Goal: Task Accomplishment & Management: Use online tool/utility

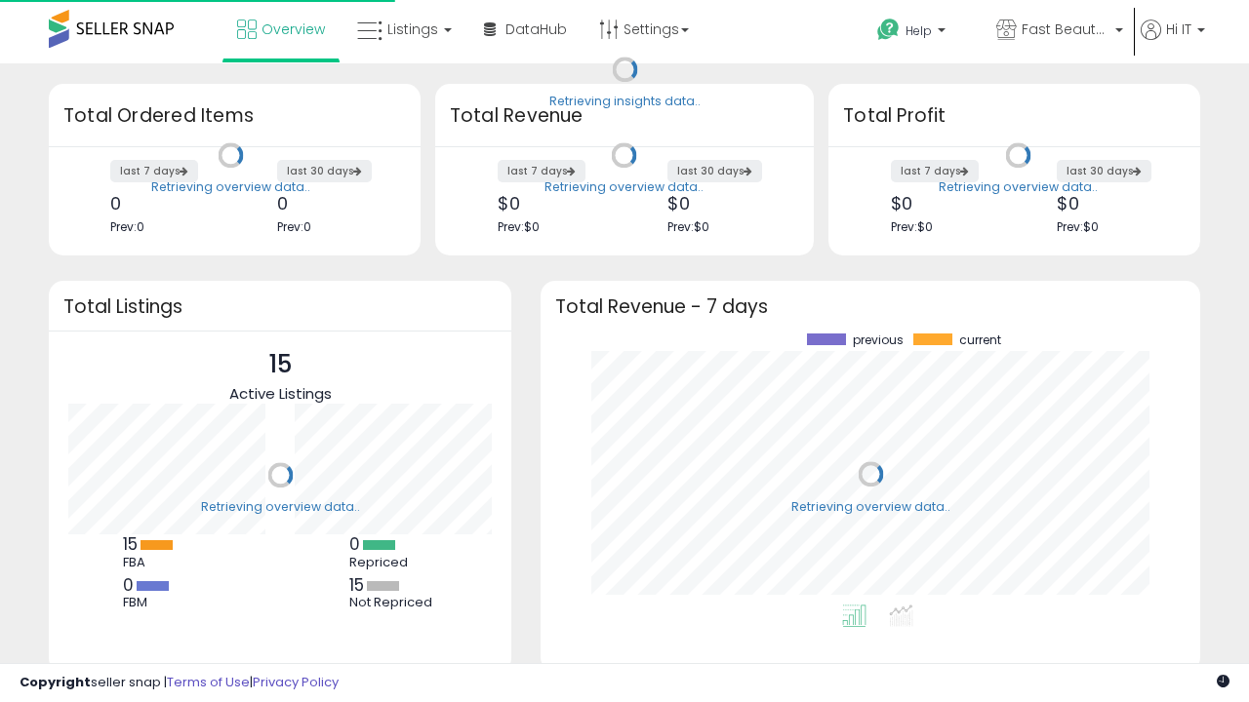
scroll to position [271, 620]
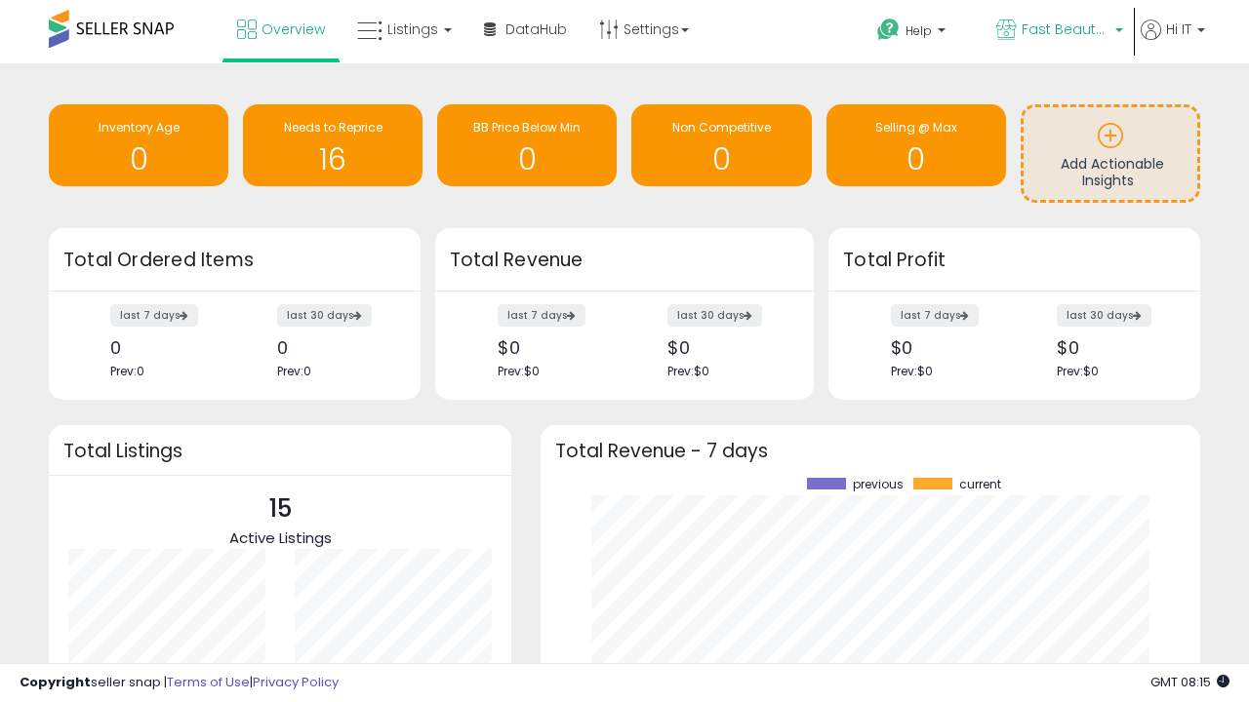
click at [1057, 31] on span "Fast Beauty ([GEOGRAPHIC_DATA])" at bounding box center [1065, 30] width 88 height 20
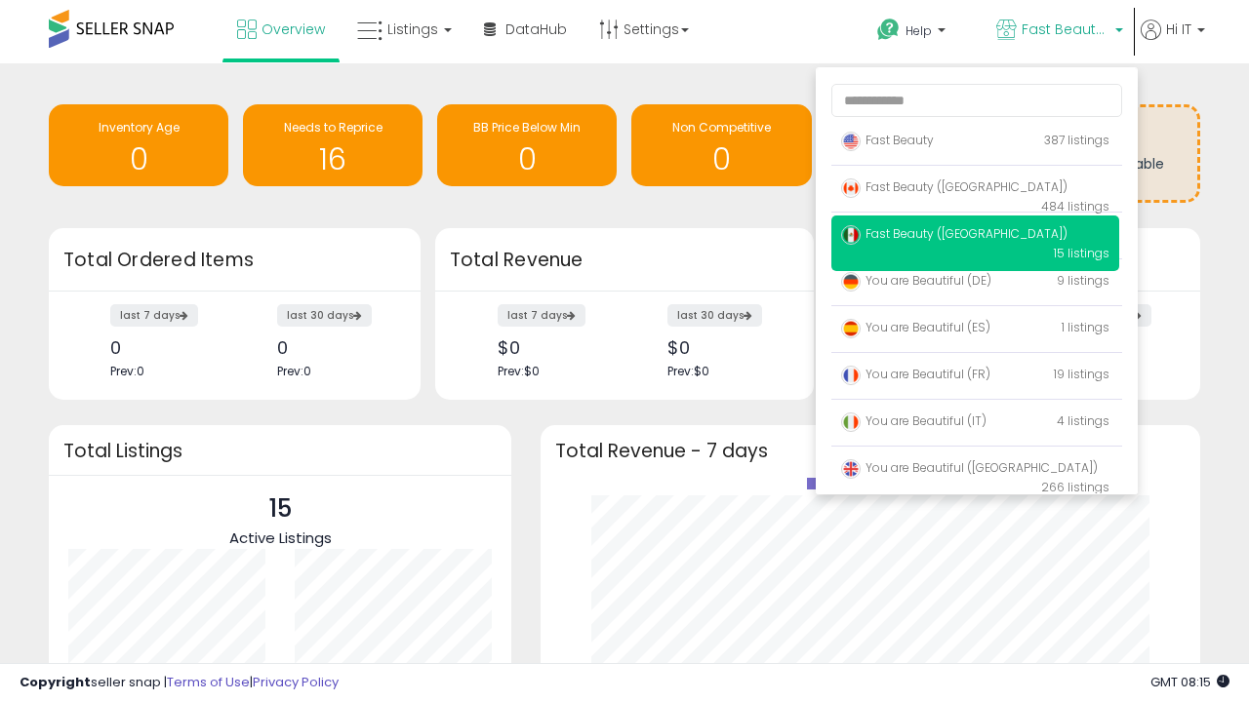
click at [974, 471] on span "You are Beautiful ([GEOGRAPHIC_DATA])" at bounding box center [969, 467] width 257 height 17
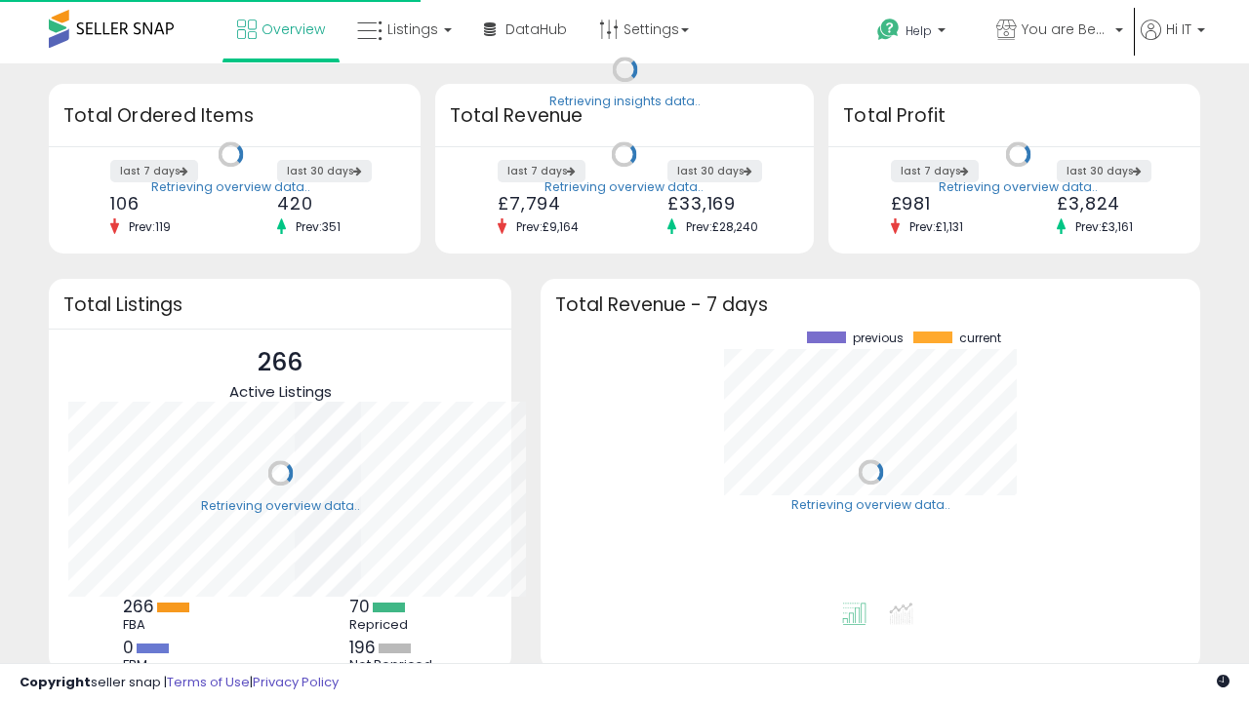
scroll to position [271, 620]
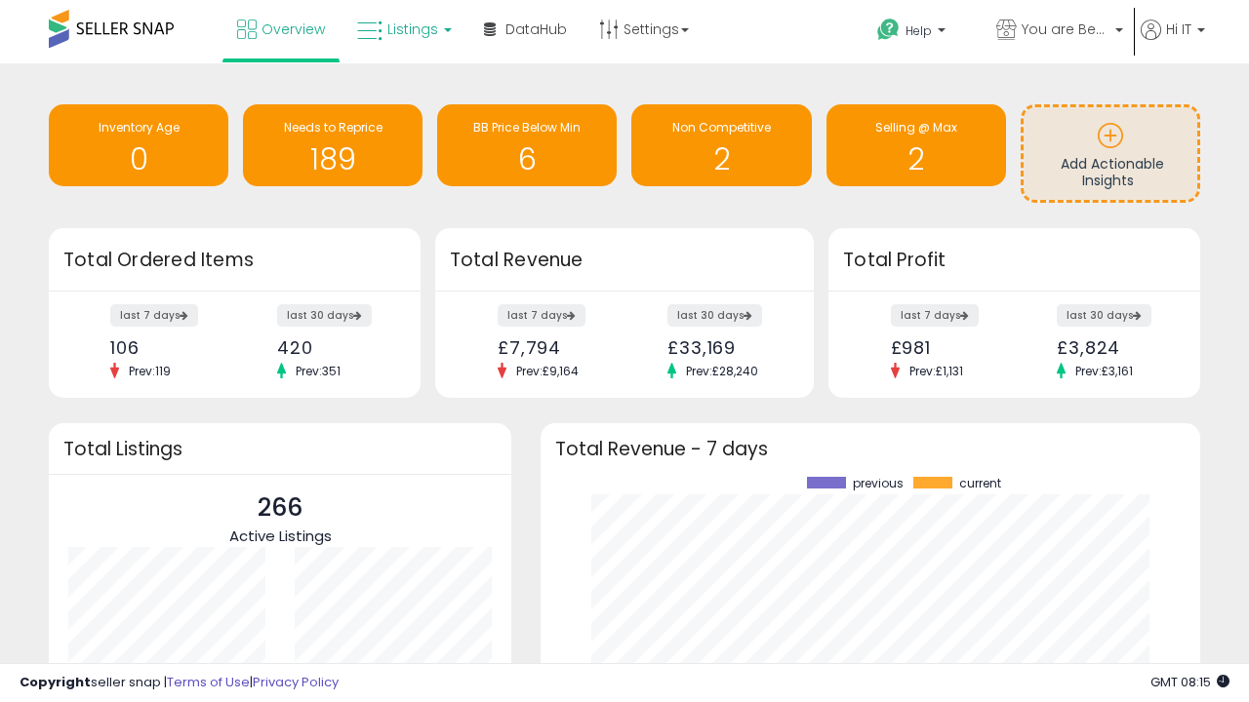
click at [402, 29] on span "Listings" at bounding box center [412, 30] width 51 height 20
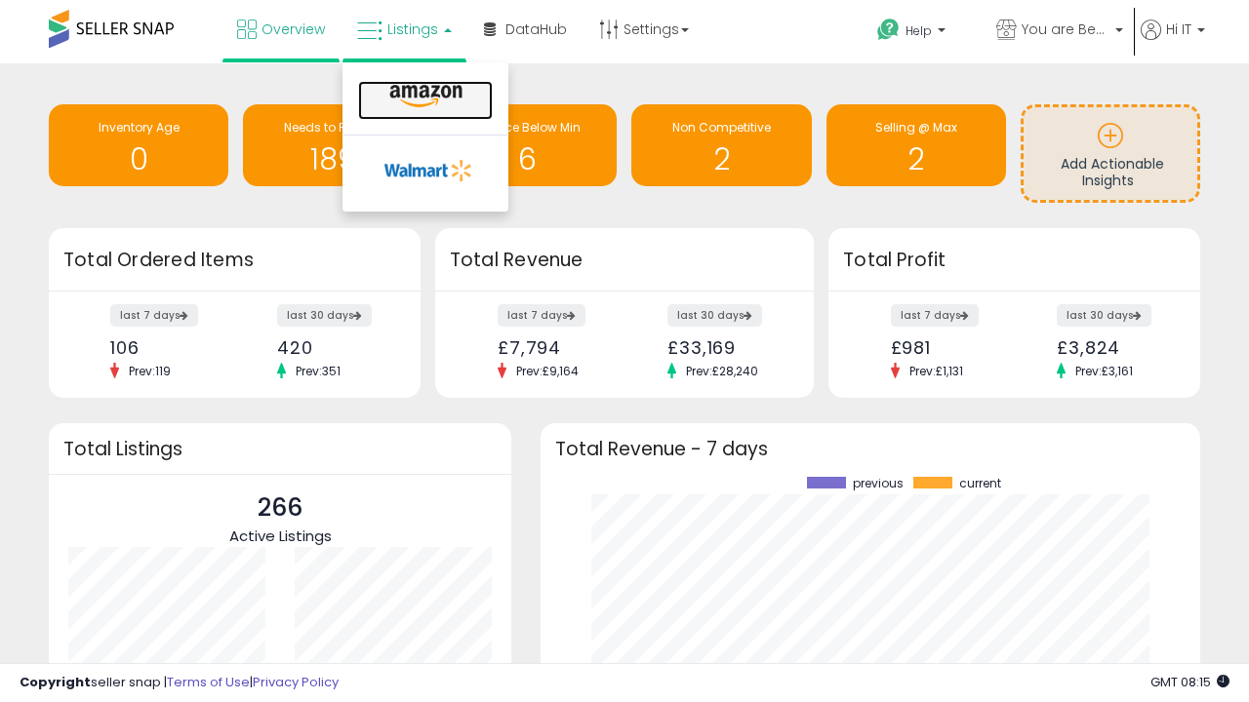
click at [423, 97] on icon at bounding box center [425, 96] width 85 height 25
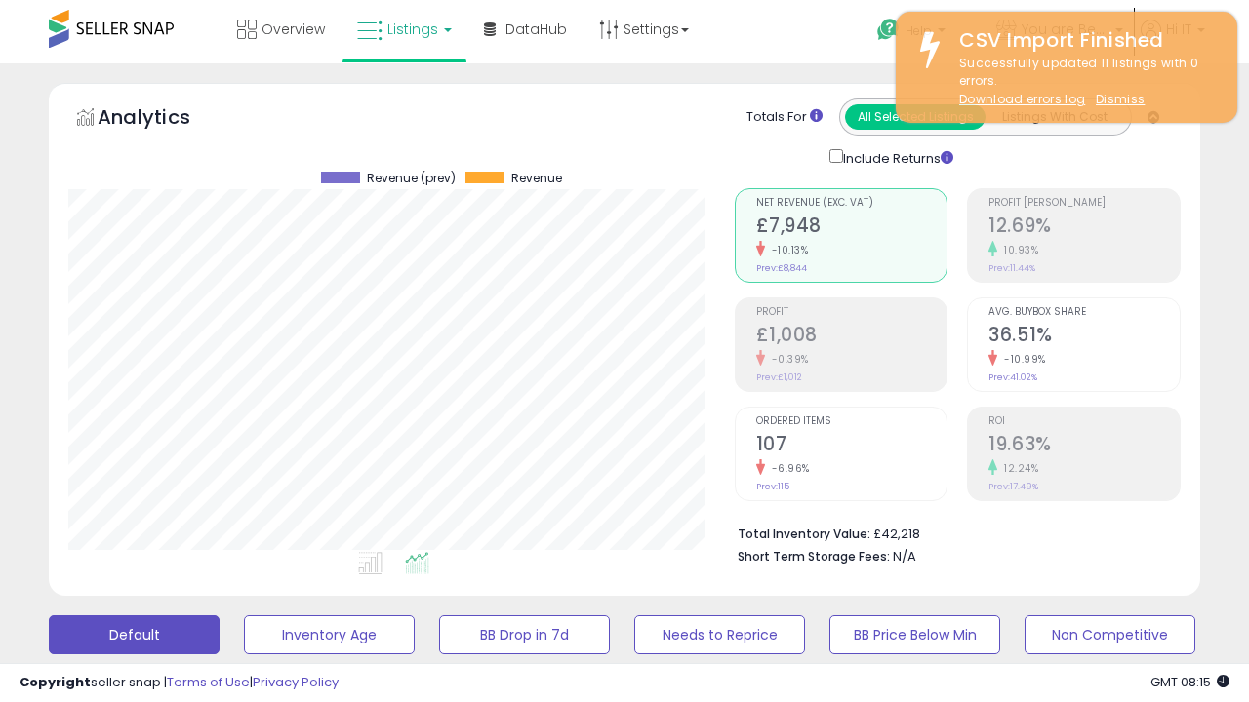
scroll to position [400, 665]
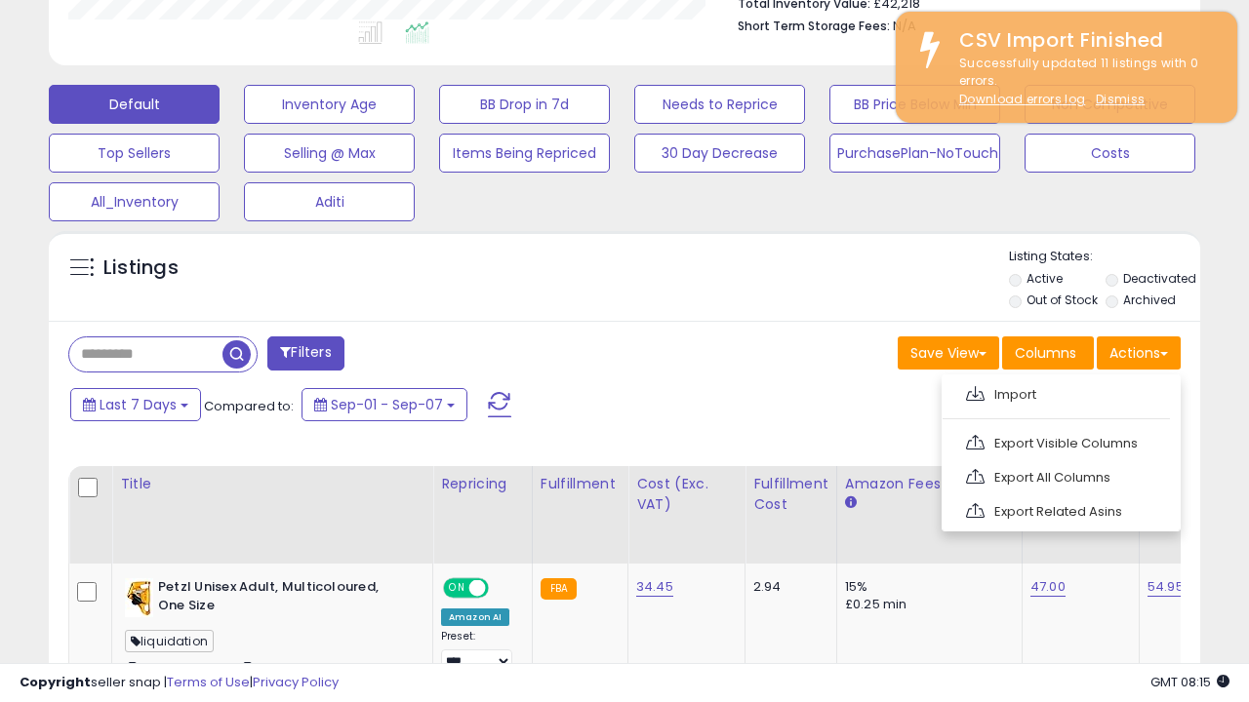
click at [974, 391] on span at bounding box center [975, 393] width 19 height 15
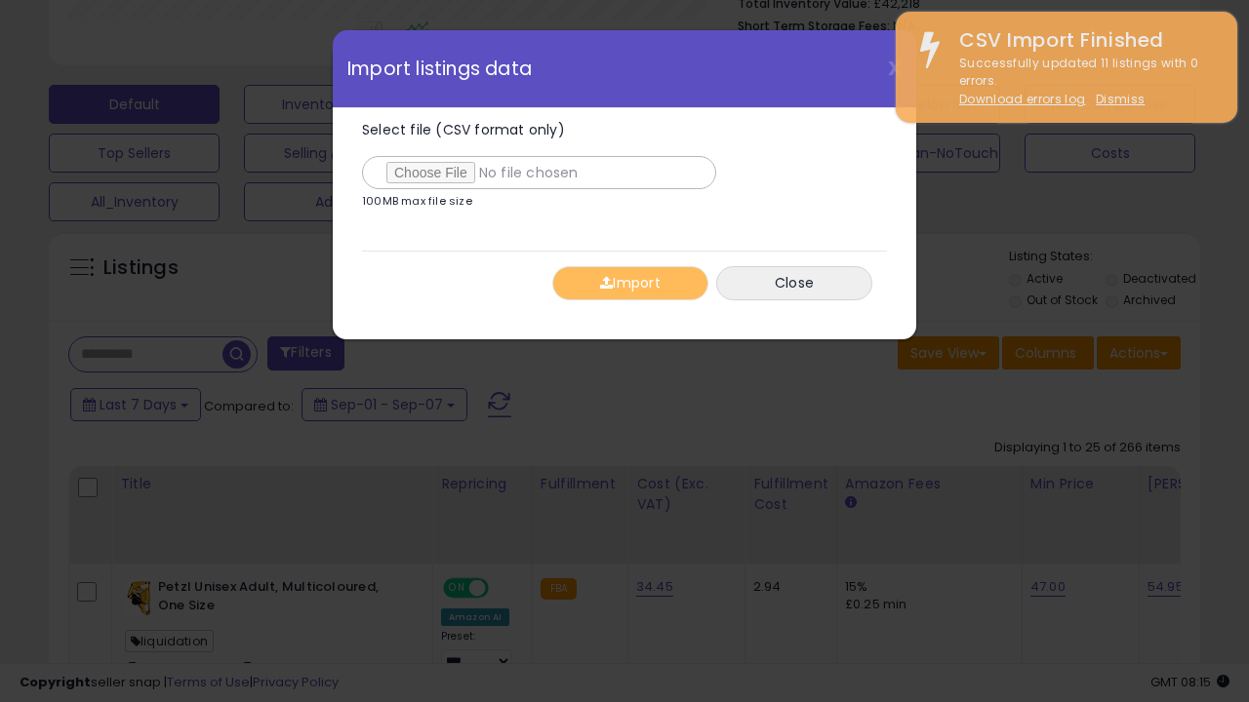
type input "**********"
click at [629, 283] on button "Import" at bounding box center [630, 283] width 156 height 34
